Goal: Task Accomplishment & Management: Complete application form

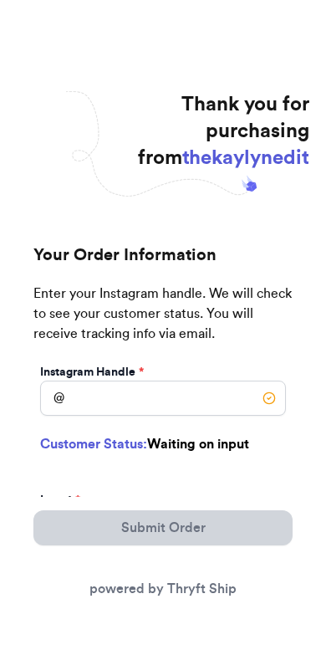
scroll to position [28, 0]
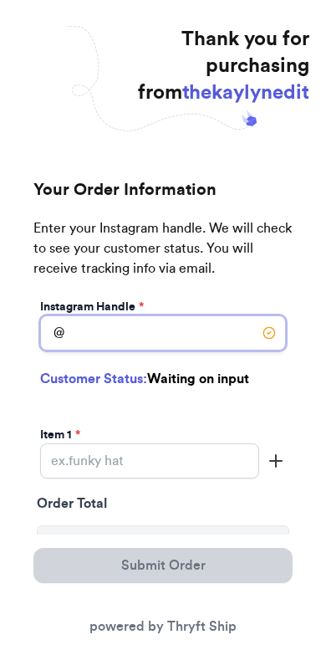
click at [231, 338] on input "Instagram Handle *" at bounding box center [163, 332] width 246 height 35
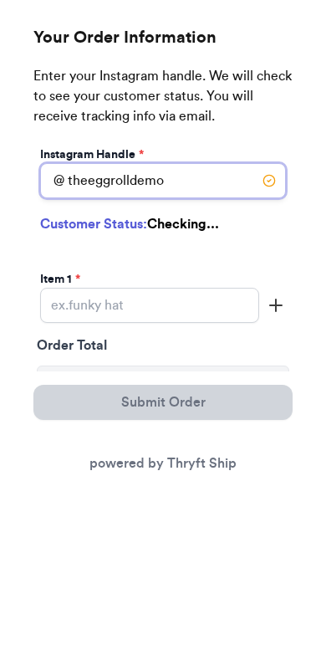
type input "theeggrolldemon"
select select "NC"
type input "Charlotte"
type input "28205"
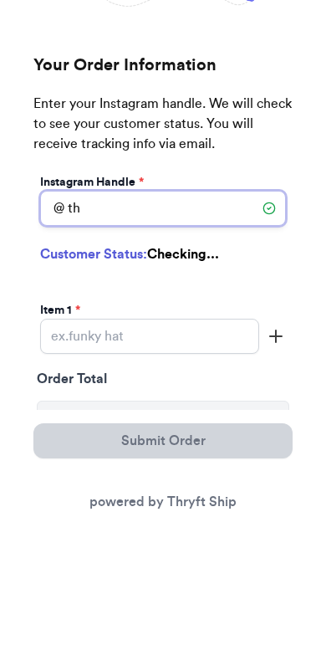
type input "t"
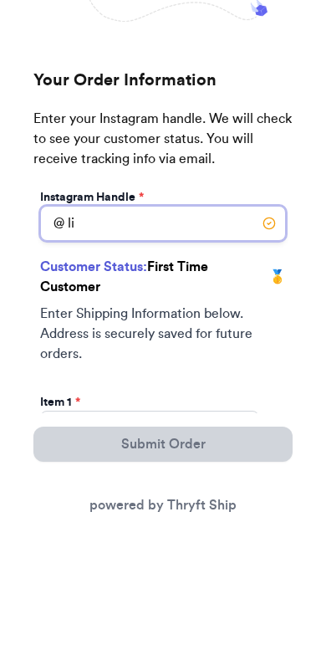
type input "l"
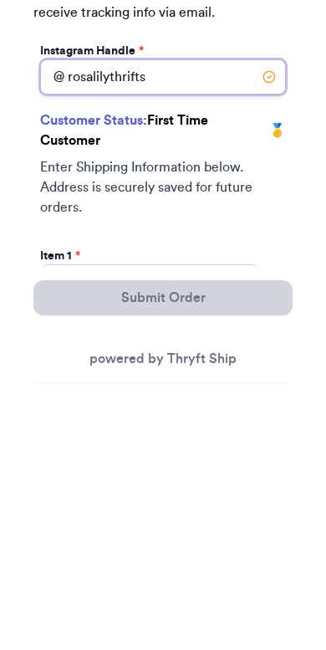
scroll to position [50, 0]
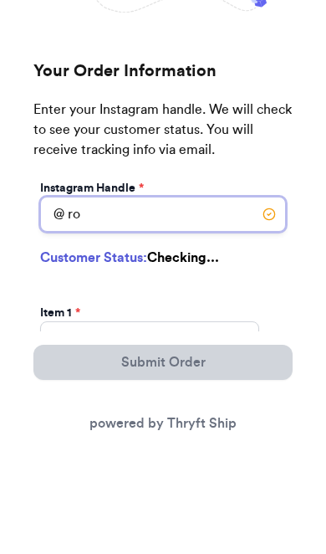
type input "r"
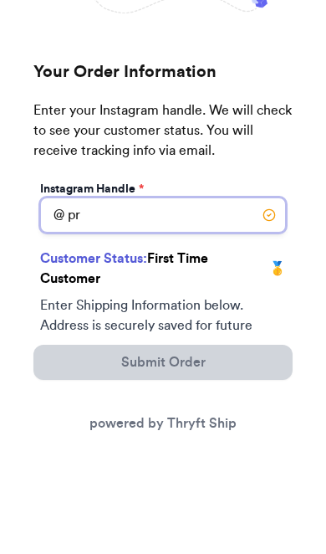
type input "p"
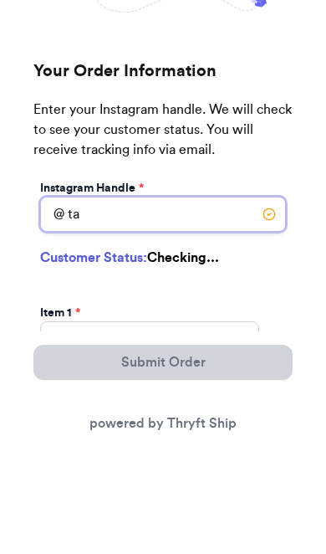
type input "t"
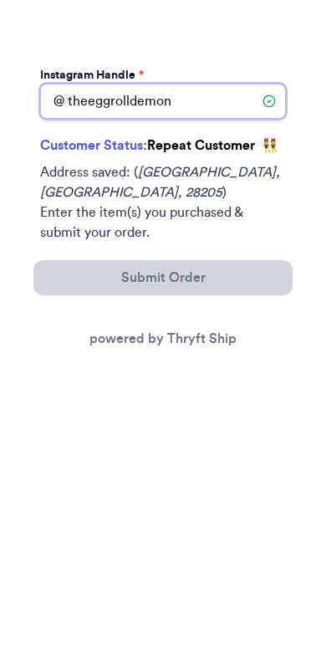
scroll to position [122, 0]
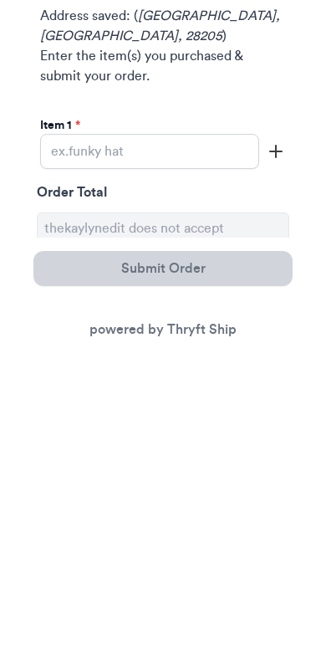
type input "theeggrolldemon"
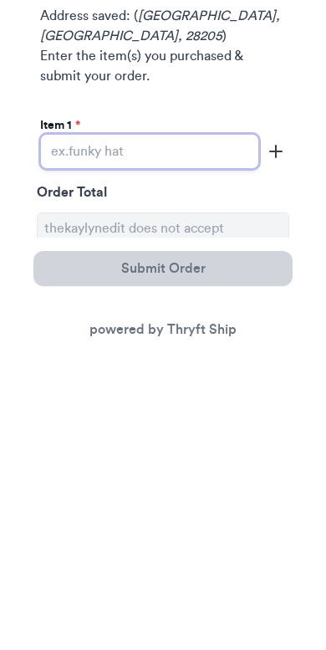
click at [222, 431] on input "Instagram Handle *" at bounding box center [149, 448] width 219 height 35
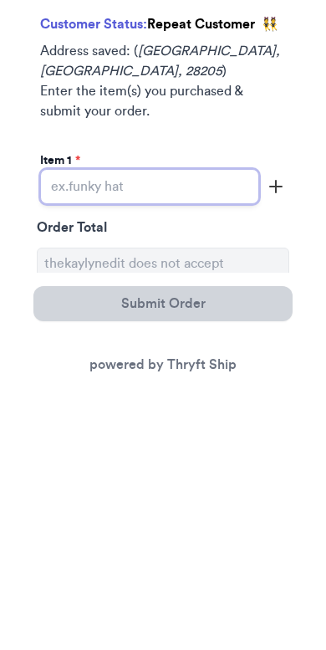
scroll to position [246, 0]
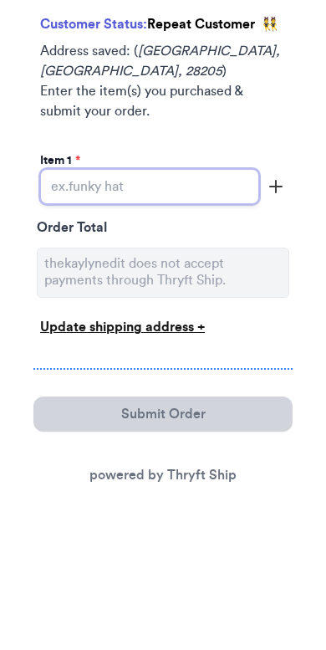
click at [163, 307] on input "Instagram Handle *" at bounding box center [149, 324] width 219 height 35
paste input "FASHION NOVA "Give You What You Need" Suede Over the Knee Boots, Taupe 1/3 Size…"
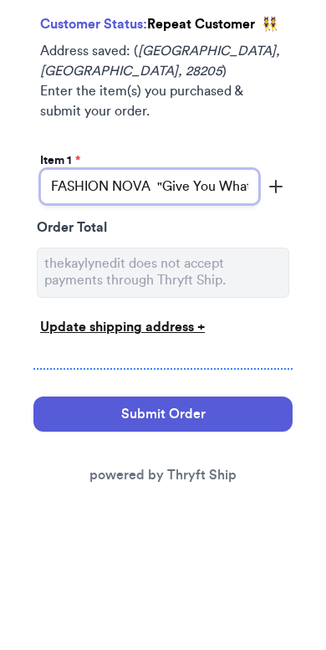
type input "FASHION NOVA "Give You What You Need" Suede Over the Knee Boots, Taupe 1/3 Size…"
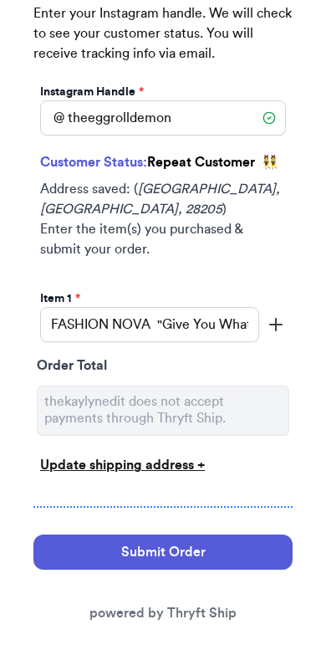
click at [284, 315] on icon "button" at bounding box center [276, 325] width 20 height 20
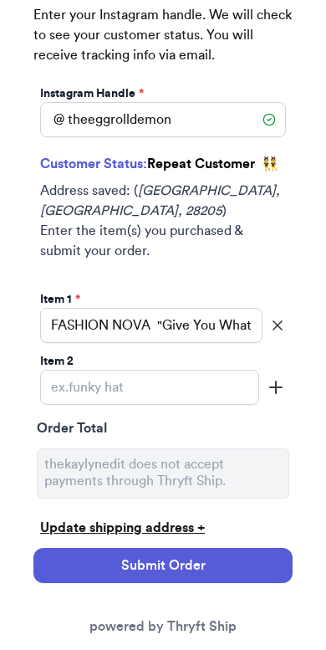
scroll to position [308, 0]
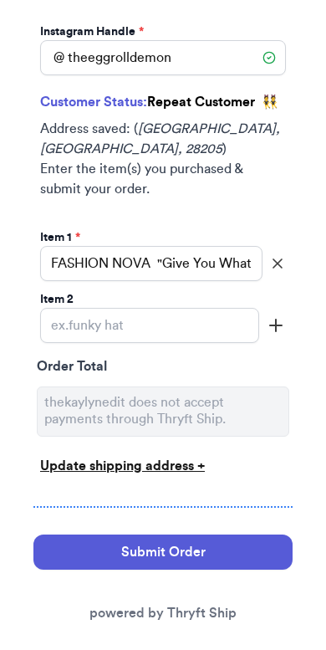
click at [289, 453] on div "Update shipping address +" at bounding box center [163, 468] width 253 height 30
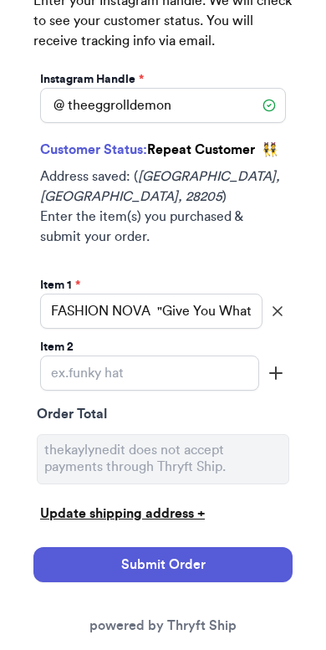
scroll to position [265, 0]
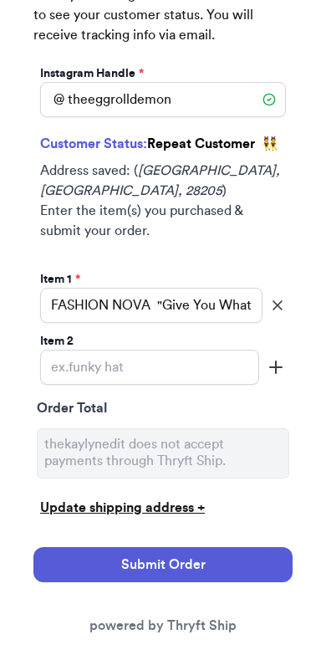
click at [263, 556] on button "Submit Order" at bounding box center [162, 565] width 259 height 35
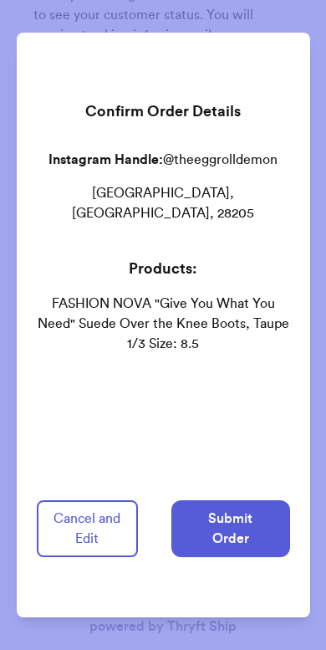
click at [120, 524] on button "Cancel and Edit" at bounding box center [87, 528] width 101 height 57
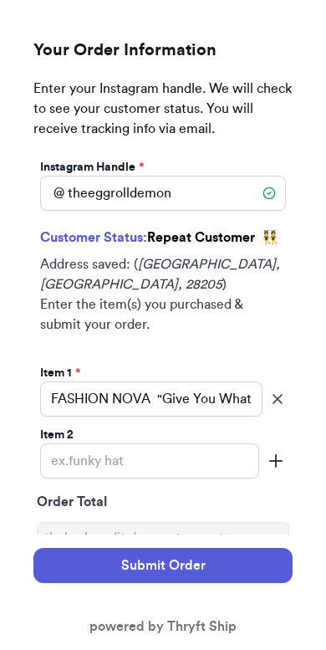
scroll to position [308, 0]
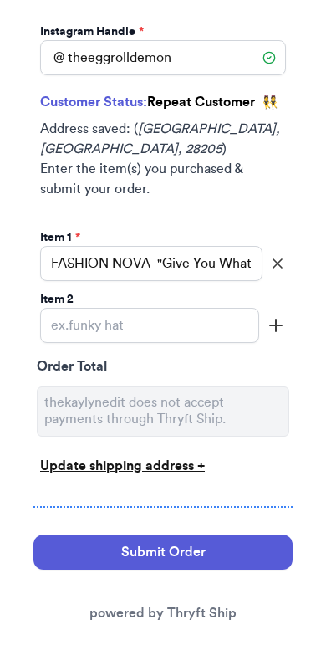
click at [227, 535] on button "Submit Order" at bounding box center [162, 552] width 259 height 35
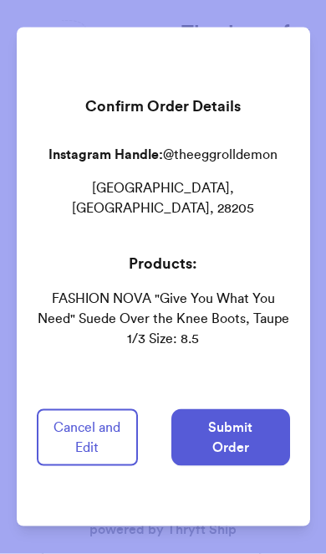
scroll to position [0, 0]
click at [318, 74] on div "Confirm Order Details Instagram Handle: @ theeggrolldemon Charlotte, NC, 28205 …" at bounding box center [163, 277] width 326 height 554
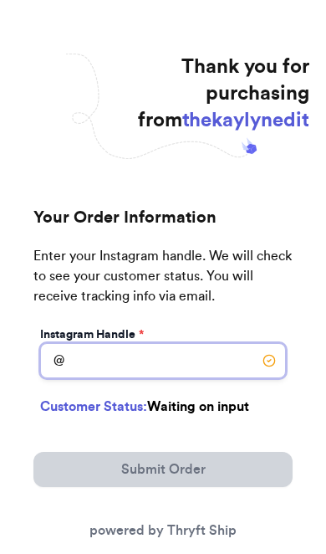
click at [215, 367] on input "Instagram Handle *" at bounding box center [163, 360] width 246 height 35
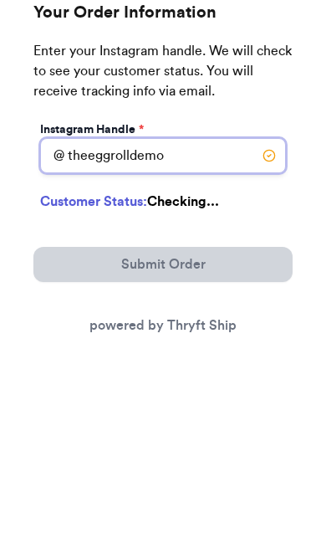
type input "theeggrolldemon"
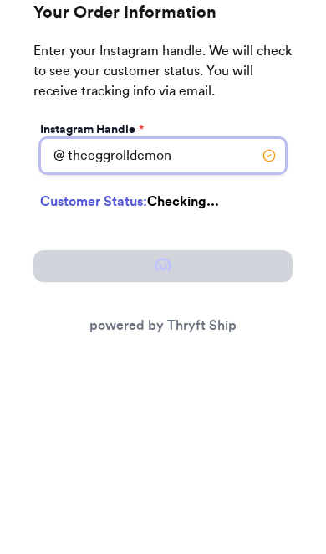
select select "NC"
type input "Charlotte"
type input "28205"
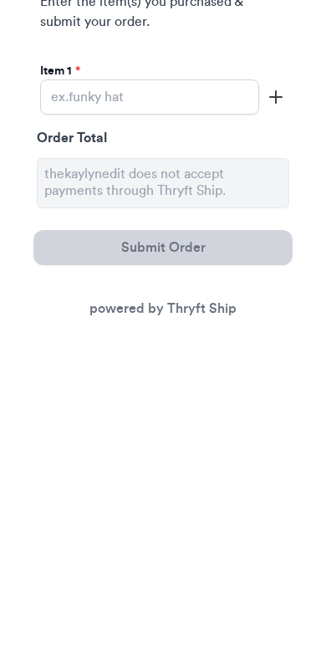
scroll to position [229, 0]
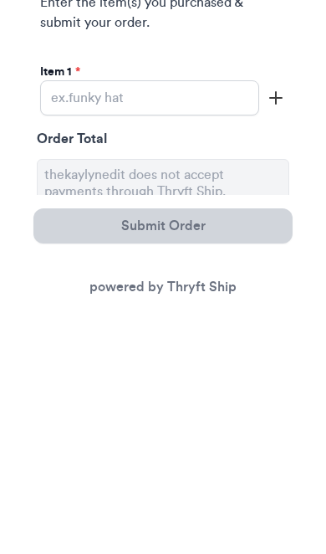
type input "theeggrolldemon"
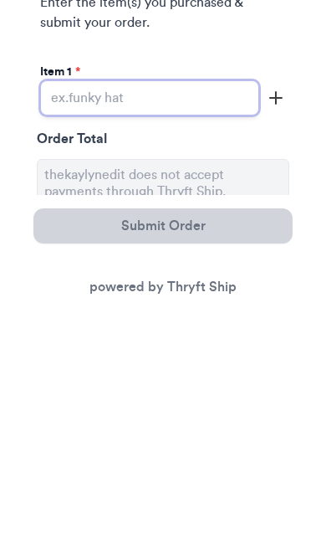
click at [202, 324] on input "Instagram Handle *" at bounding box center [149, 341] width 219 height 35
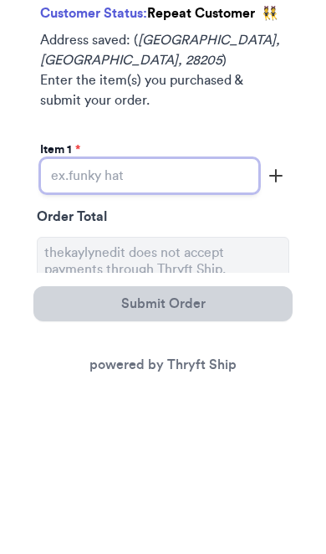
click at [118, 324] on input "Instagram Handle *" at bounding box center [149, 341] width 219 height 35
paste input "Open Front Wool Blend Animal Print Cardigan Size: M"
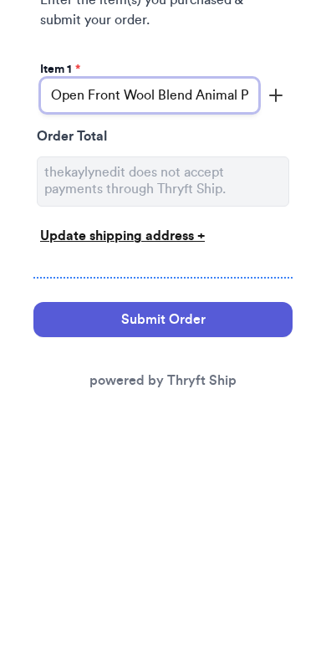
type input "Open Front Wool Blend Animal Print Cardigan Size: M"
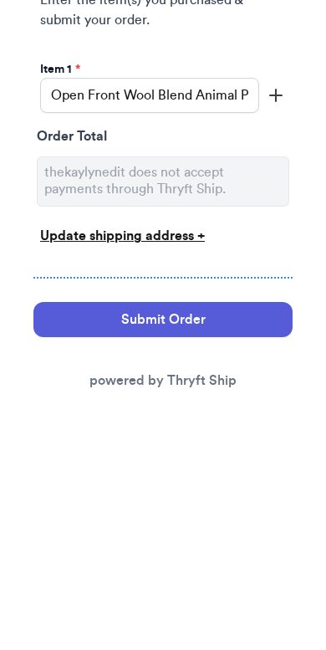
click at [279, 331] on icon "button" at bounding box center [276, 341] width 20 height 20
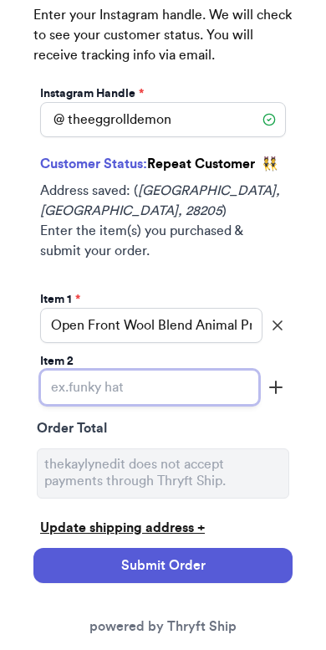
click at [205, 370] on input "Instagram Handle *" at bounding box center [149, 387] width 219 height 35
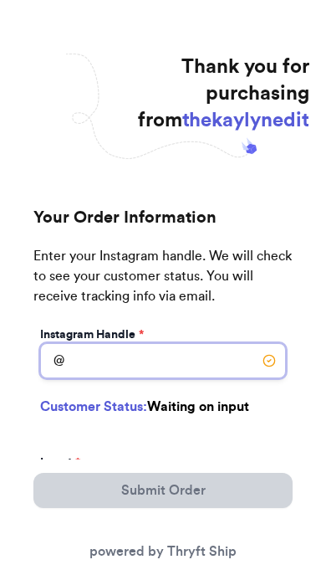
click at [193, 366] on input "Instagram Handle *" at bounding box center [163, 360] width 246 height 35
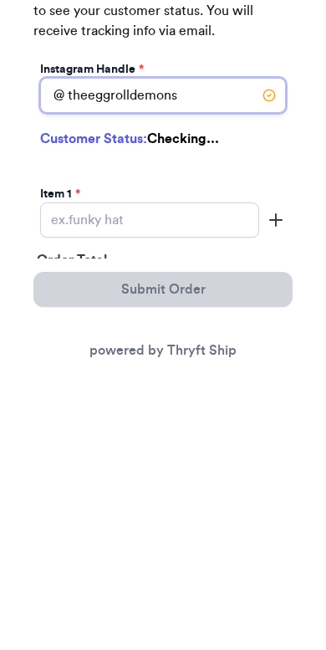
type input "theeggrolldemon"
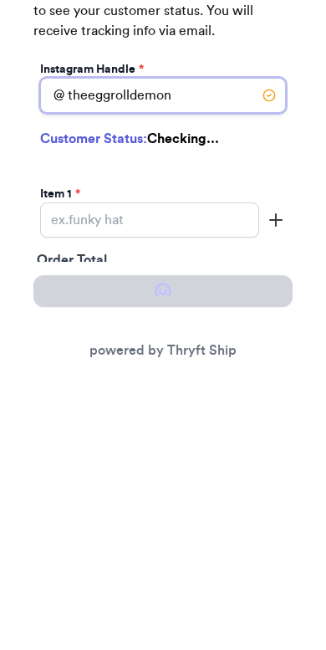
select select "NC"
type input "Charlotte"
type input "28205"
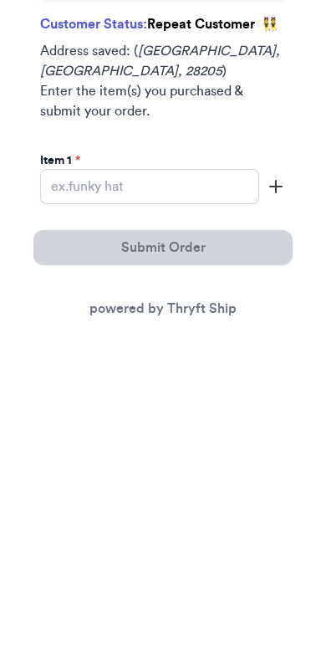
scroll to position [86, 0]
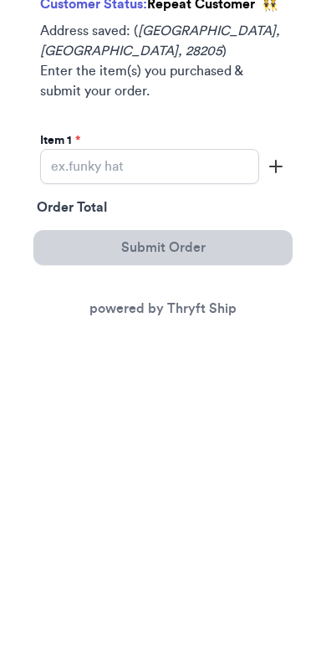
type input "theeggrolldemon"
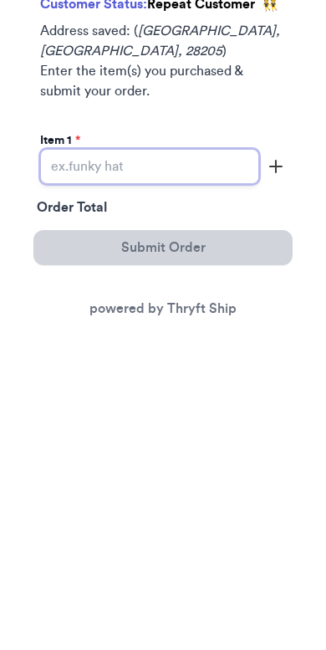
click at [232, 467] on input "Instagram Handle *" at bounding box center [149, 484] width 219 height 35
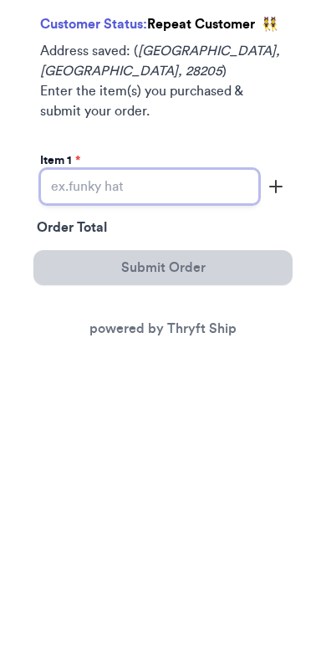
click at [137, 467] on input "Instagram Handle *" at bounding box center [149, 484] width 219 height 35
paste input "FASHION NOVA "Give You What You Need" Suede Over the Knee Boots, Taupe 1/3 Size…"
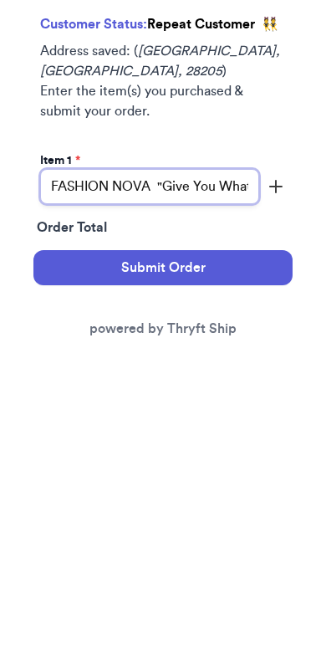
type input "FASHION NOVA "Give You What You Need" Suede Over the Knee Boots, Taupe 1/3 Size…"
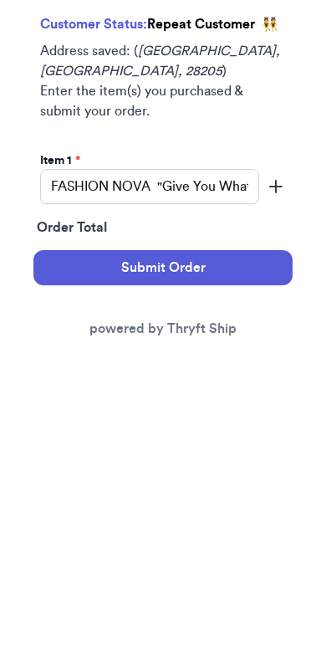
click at [239, 548] on button "Submit Order" at bounding box center [162, 565] width 259 height 35
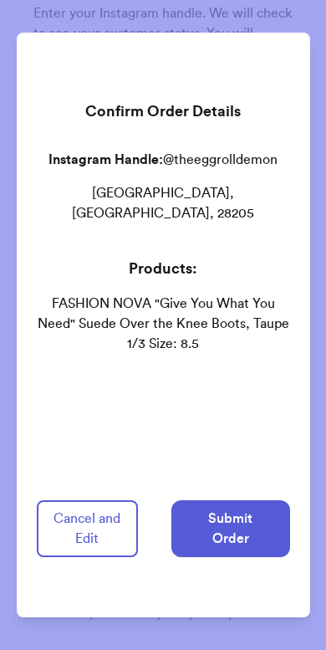
click at [256, 532] on button "Submit Order" at bounding box center [230, 528] width 119 height 57
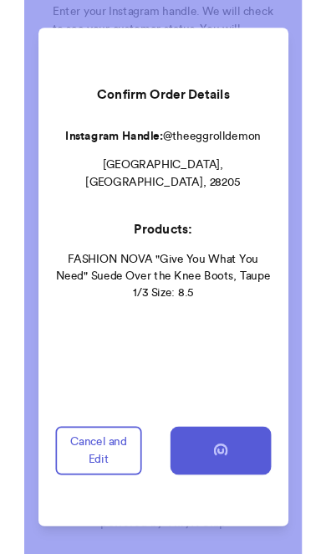
scroll to position [0, 0]
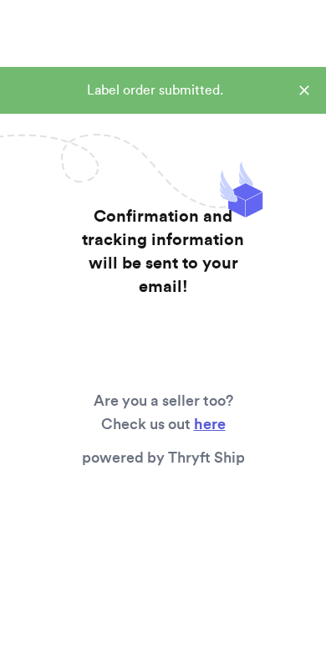
click at [306, 79] on div "Label order submitted." at bounding box center [163, 90] width 326 height 47
click at [302, 83] on icon at bounding box center [304, 90] width 17 height 17
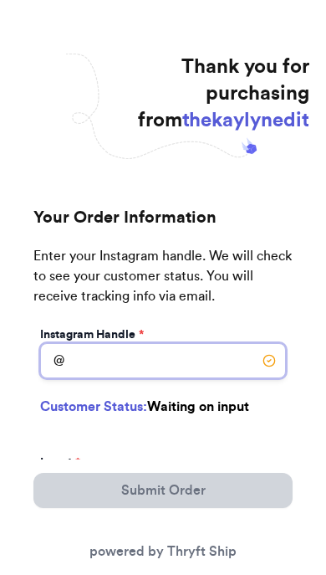
click at [194, 365] on input "Instagram Handle *" at bounding box center [163, 360] width 246 height 35
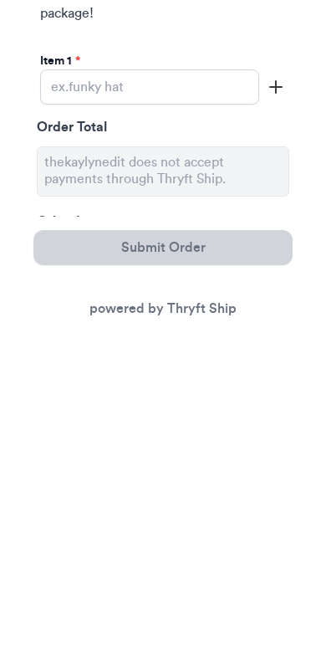
scroll to position [200, 0]
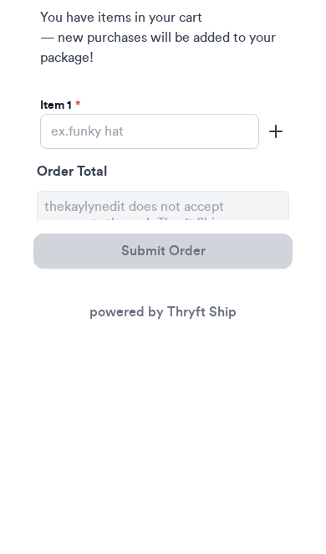
type input "theeggrolldemon"
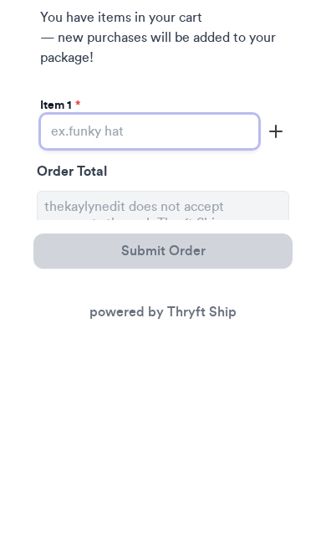
click at [216, 332] on input "Instagram Handle *" at bounding box center [149, 349] width 219 height 35
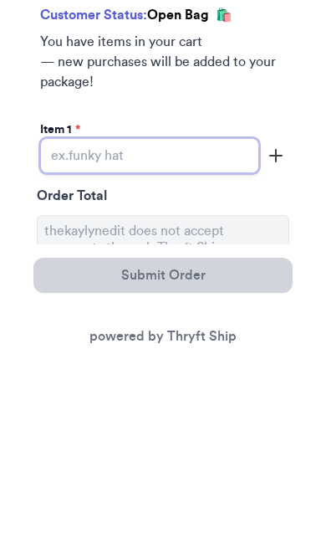
click at [193, 332] on input "Instagram Handle *" at bounding box center [149, 349] width 219 height 35
paste input "Open Front Wool Blend Animal Print Cardigan Size: M"
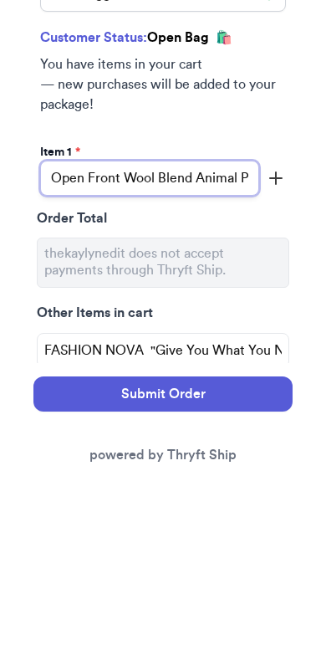
type input "Open Front Wool Blend Animal Print Cardigan Size: M"
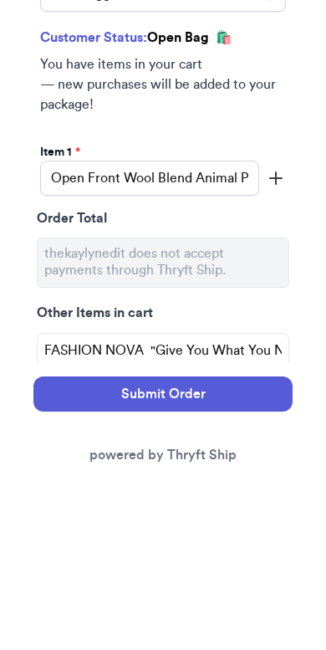
click at [304, 125] on div "Your Order Information Enter your Instagram handle. We will check to see your c…" at bounding box center [163, 374] width 293 height 727
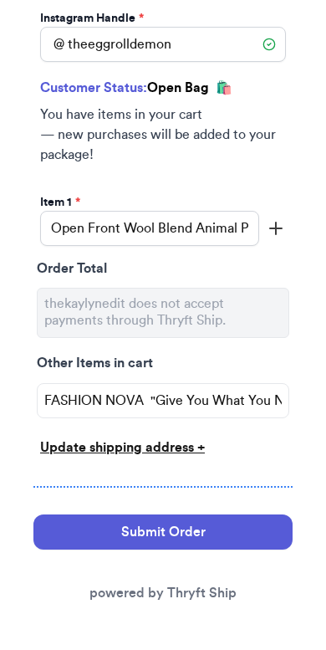
click at [246, 532] on button "Submit Order" at bounding box center [162, 531] width 259 height 35
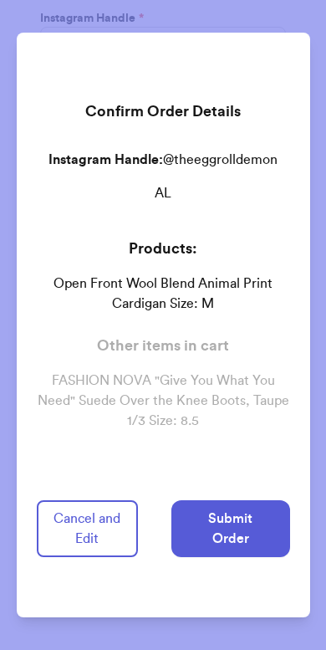
click at [266, 530] on button "Submit Order" at bounding box center [230, 528] width 119 height 57
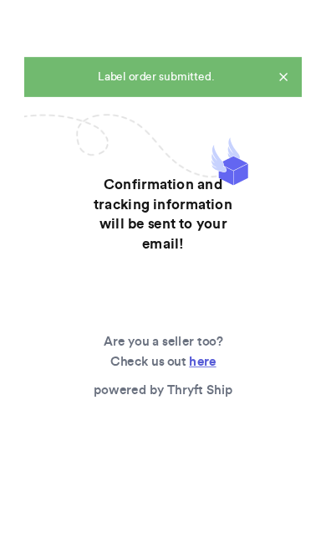
scroll to position [0, 0]
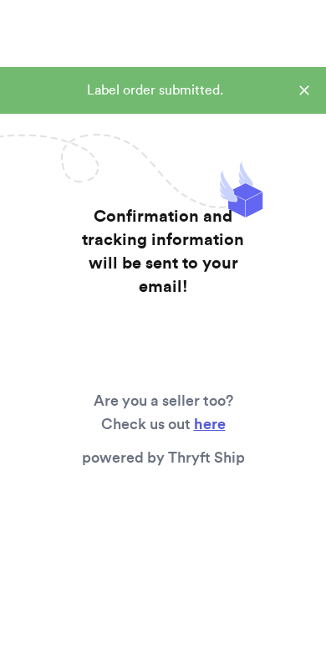
click at [306, 82] on icon at bounding box center [304, 90] width 17 height 17
